Goal: Entertainment & Leisure: Consume media (video, audio)

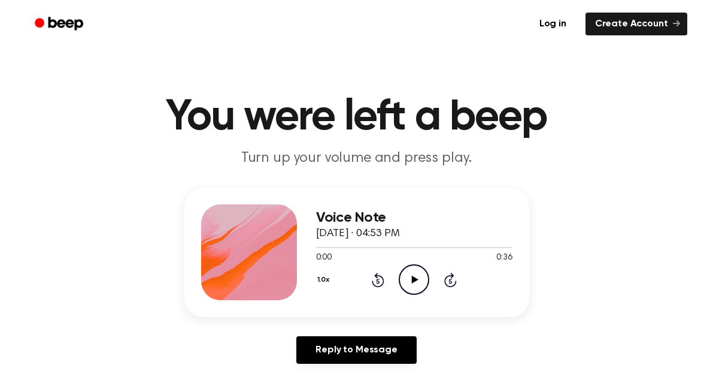
click at [407, 277] on icon "Play Audio" at bounding box center [414, 279] width 31 height 31
click at [407, 277] on icon "Pause Audio" at bounding box center [414, 279] width 31 height 31
click at [407, 277] on icon "Play Audio" at bounding box center [414, 279] width 31 height 31
click at [419, 279] on icon "Play Audio" at bounding box center [414, 279] width 31 height 31
